Goal: Information Seeking & Learning: Learn about a topic

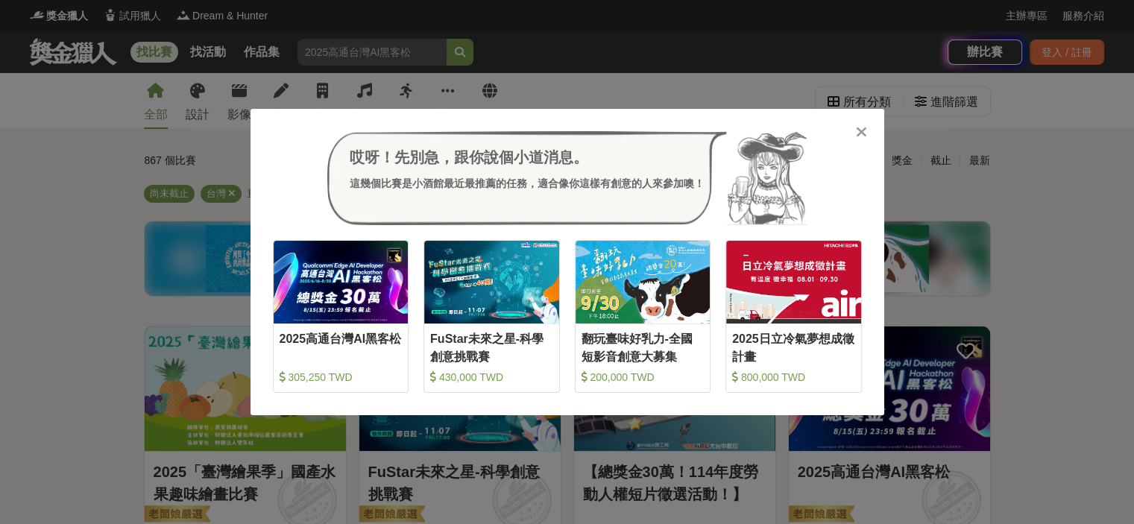
click at [867, 127] on div at bounding box center [861, 131] width 15 height 15
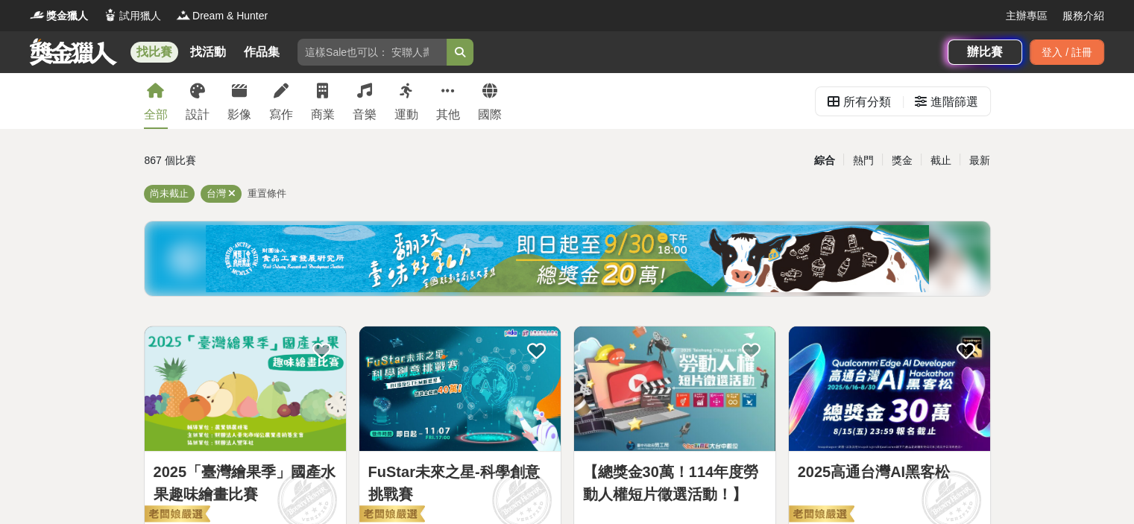
click at [162, 56] on link "找比賽" at bounding box center [154, 52] width 48 height 21
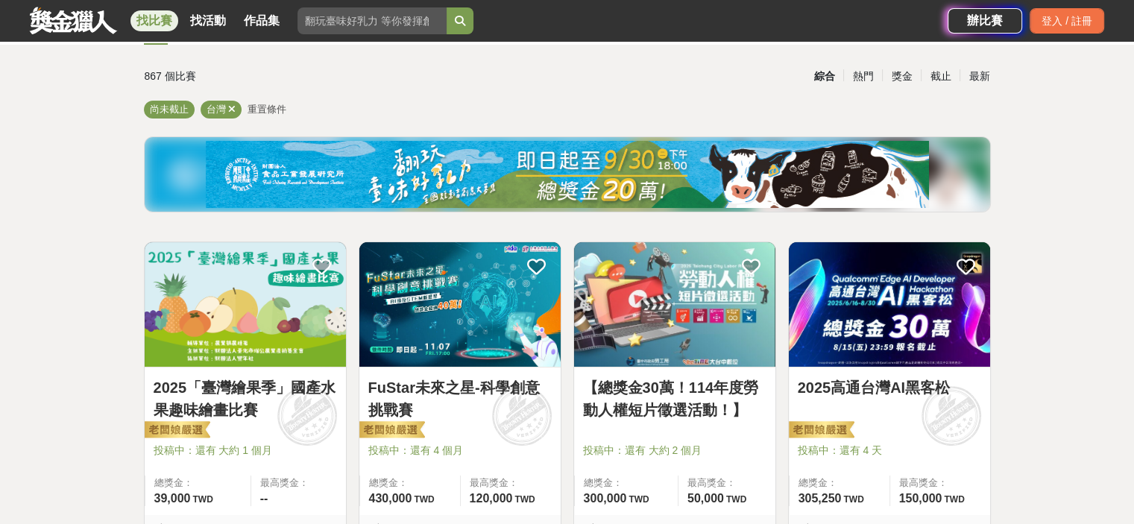
scroll to position [149, 0]
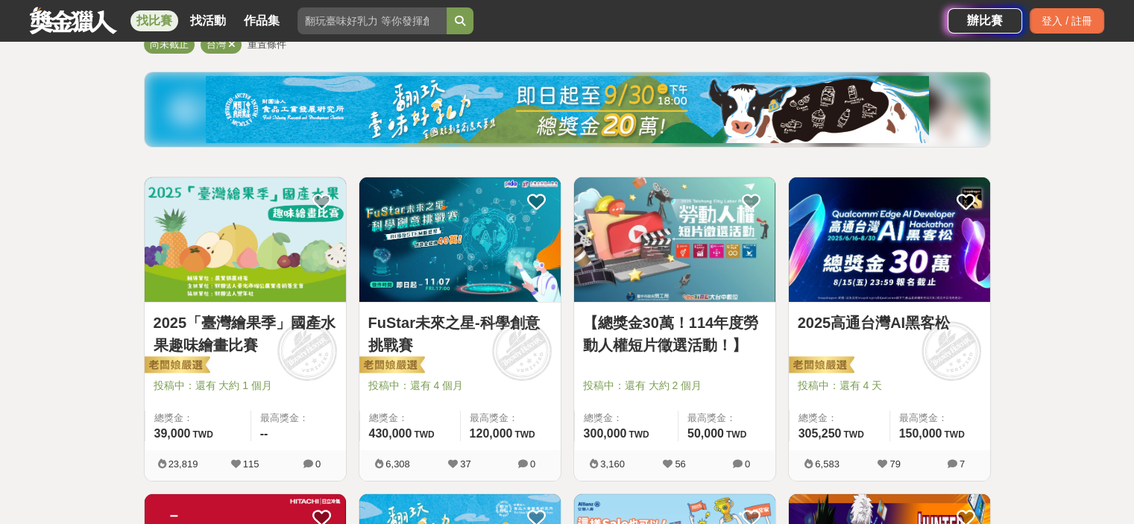
click at [236, 339] on link "2025「臺灣繪果季」國產水果趣味繪畫比賽" at bounding box center [245, 334] width 183 height 45
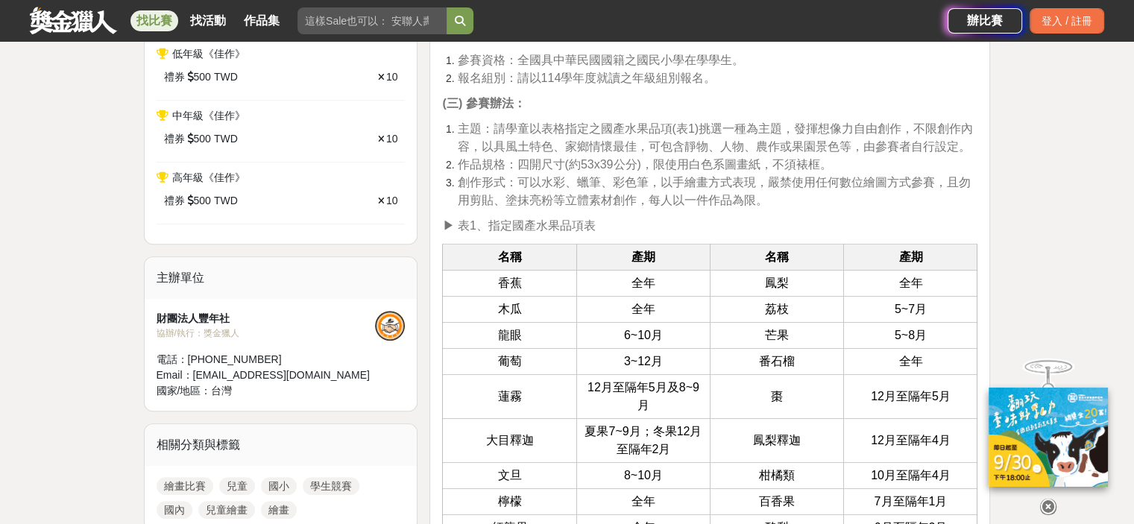
scroll to position [1044, 0]
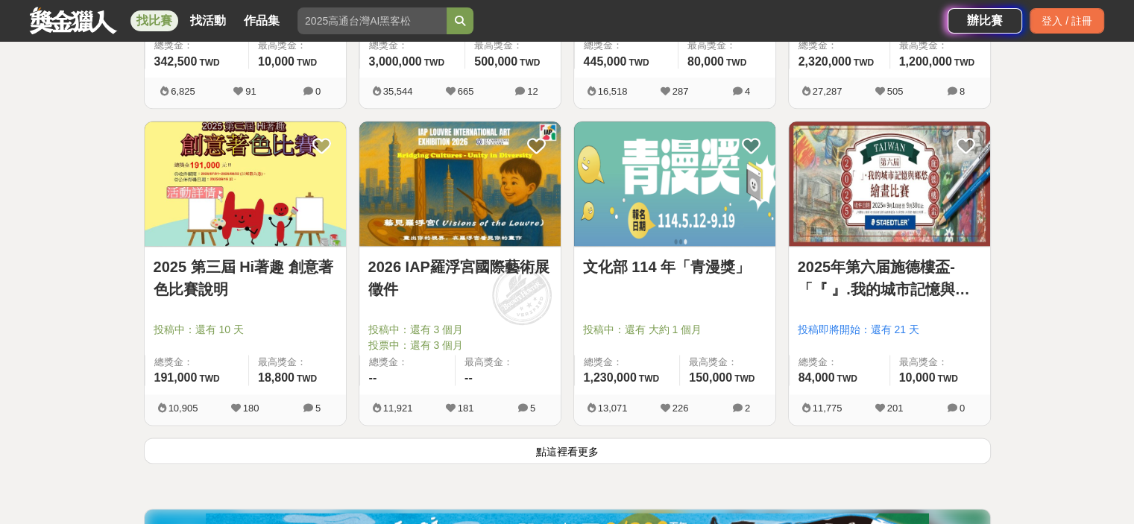
scroll to position [1864, 0]
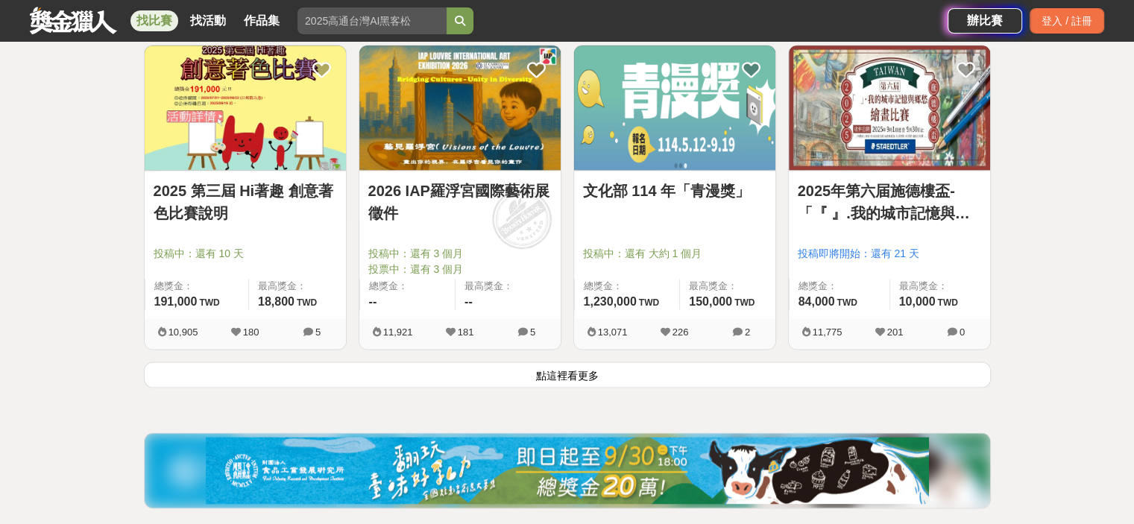
click at [552, 374] on button "點這裡看更多" at bounding box center [567, 375] width 847 height 26
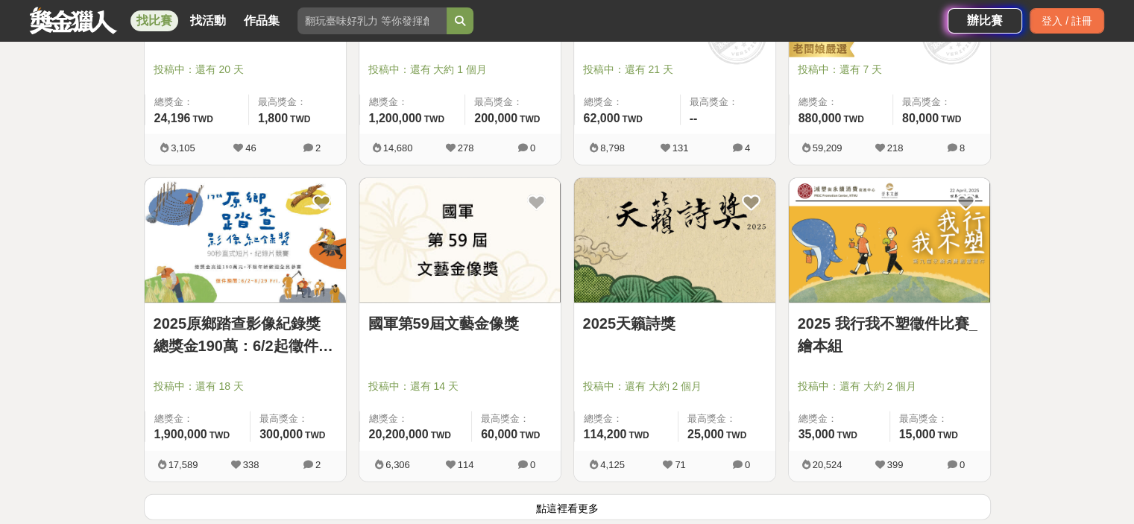
scroll to position [3728, 0]
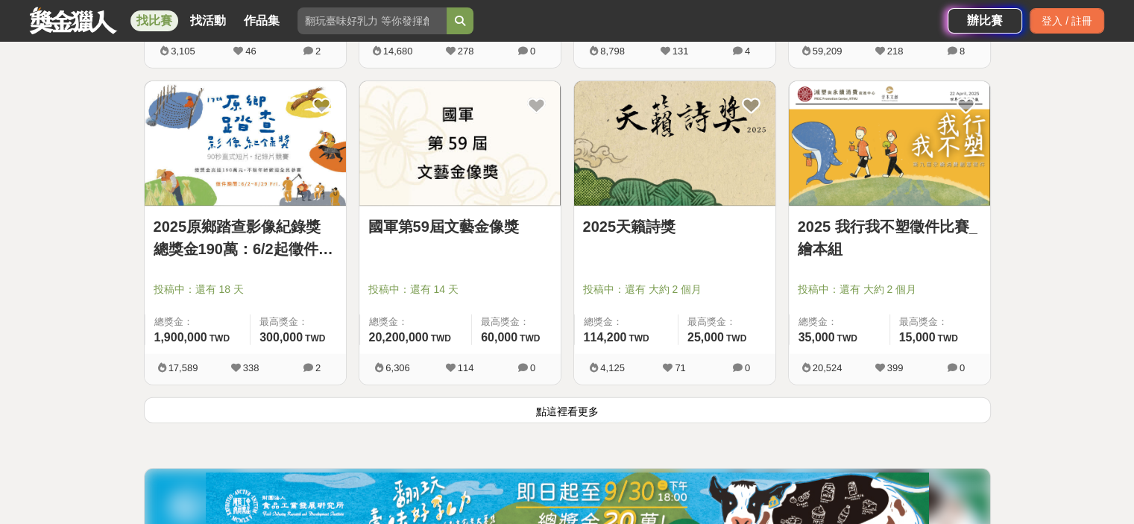
click at [544, 417] on button "點這裡看更多" at bounding box center [567, 410] width 847 height 26
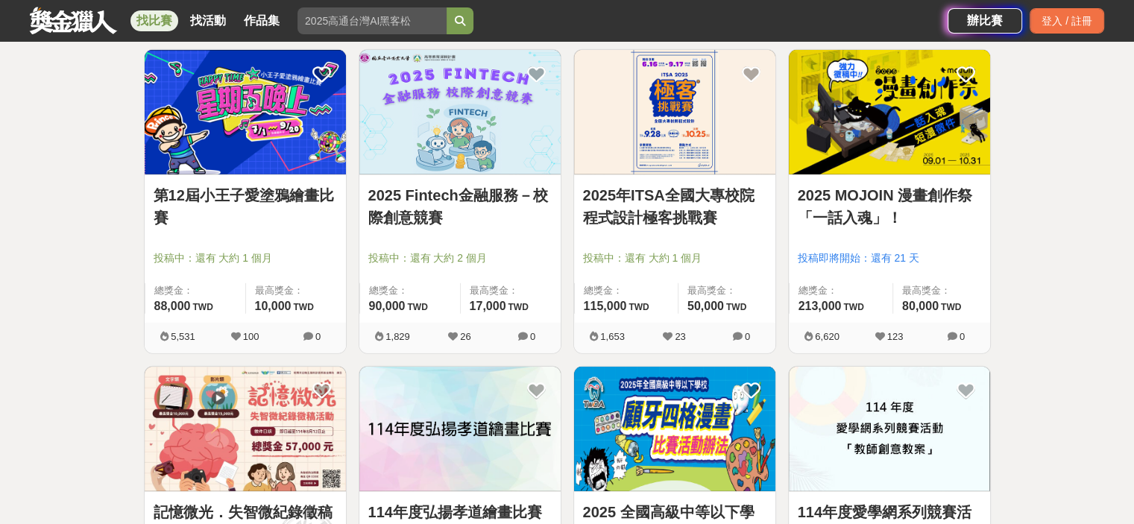
scroll to position [4474, 0]
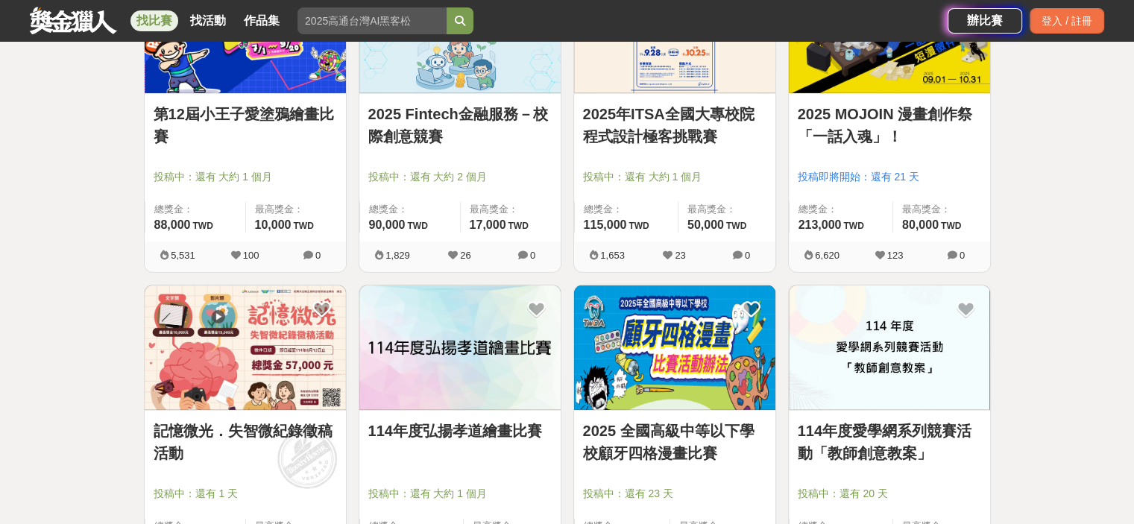
drag, startPoint x: 325, startPoint y: 30, endPoint x: 1111, endPoint y: 321, distance: 837.9
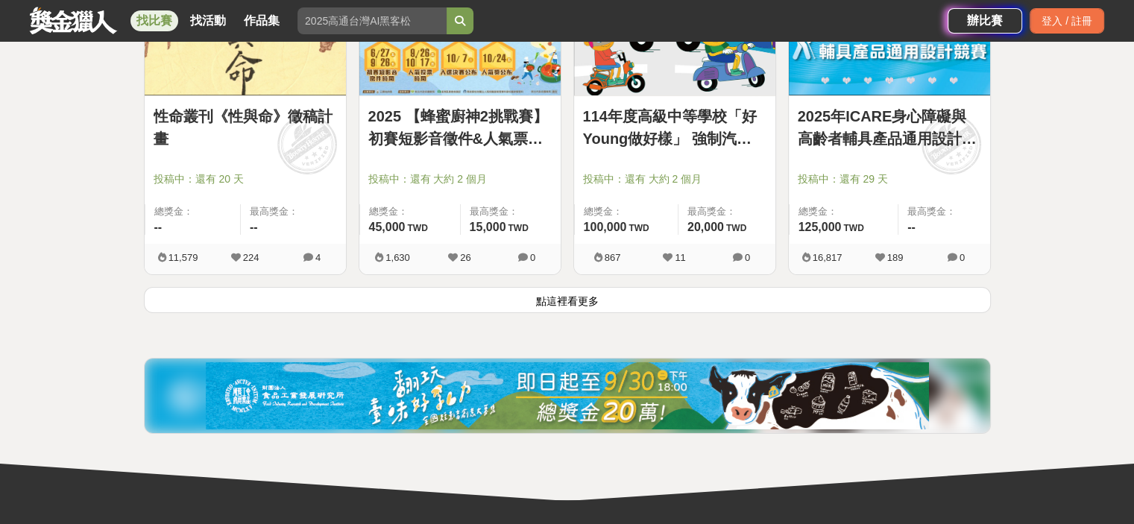
scroll to position [5741, 0]
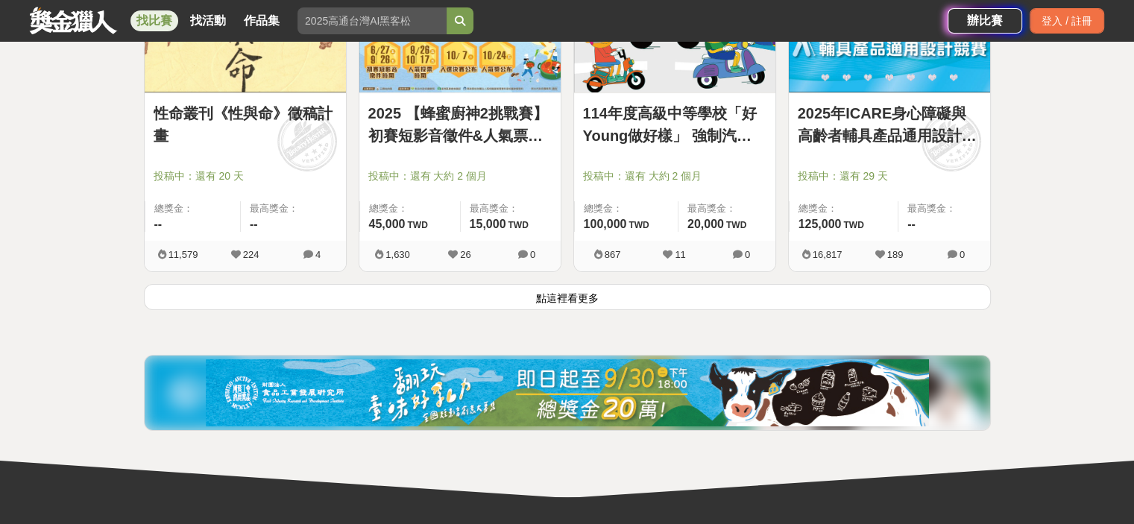
click at [587, 284] on button "點這裡看更多" at bounding box center [567, 297] width 847 height 26
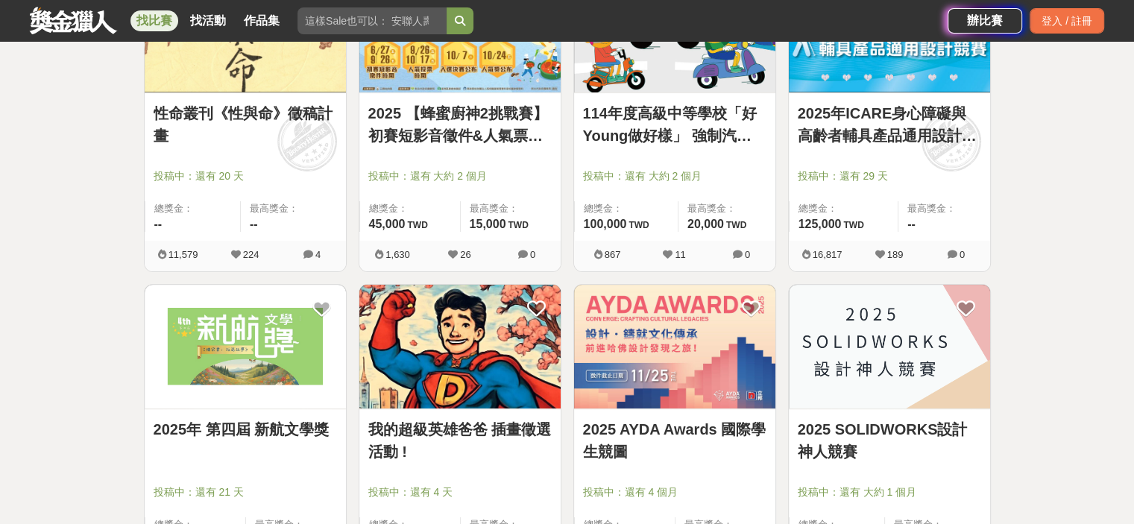
click at [370, 19] on input "search" at bounding box center [371, 20] width 149 height 27
type input "版畫"
click at [447, 7] on button "submit" at bounding box center [460, 20] width 27 height 27
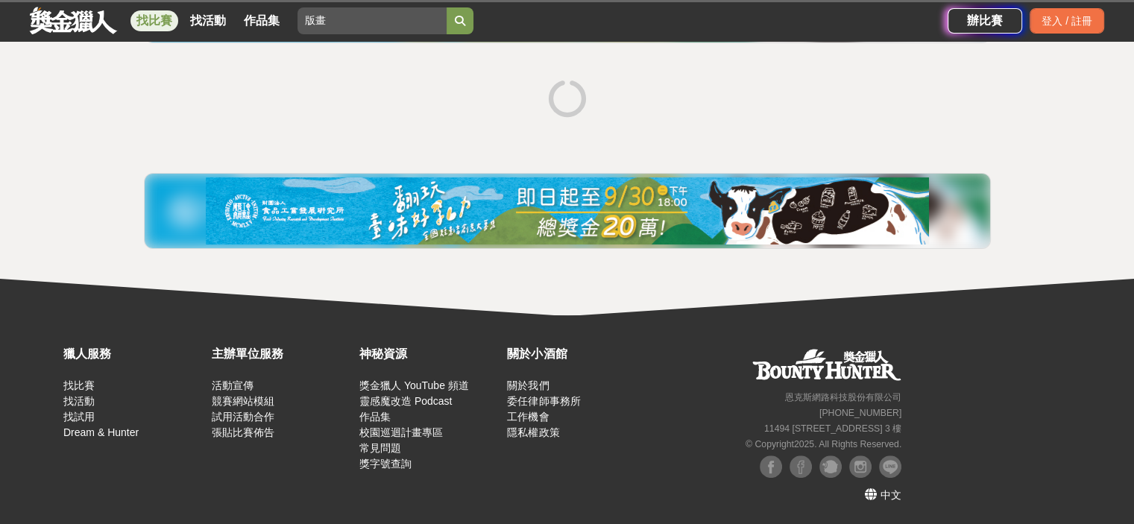
scroll to position [197, 0]
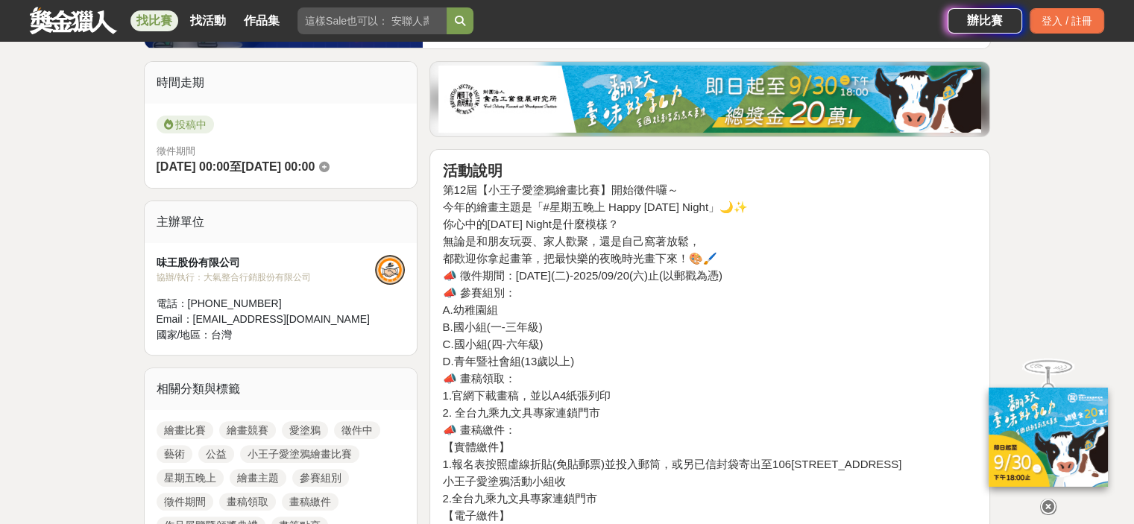
scroll to position [373, 0]
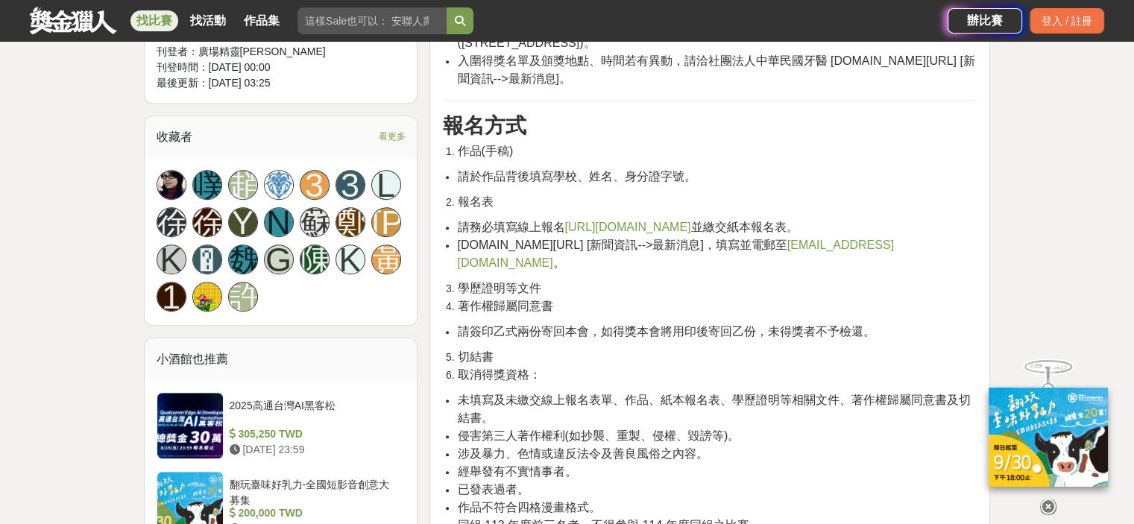
scroll to position [969, 0]
